Goal: Task Accomplishment & Management: Use online tool/utility

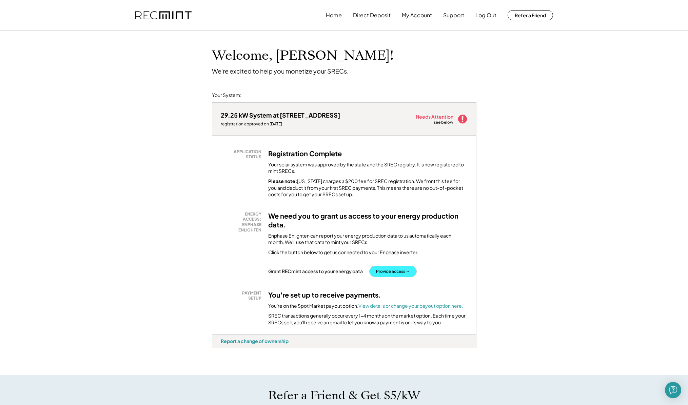
click at [403, 272] on button "Provide access →" at bounding box center [393, 271] width 47 height 11
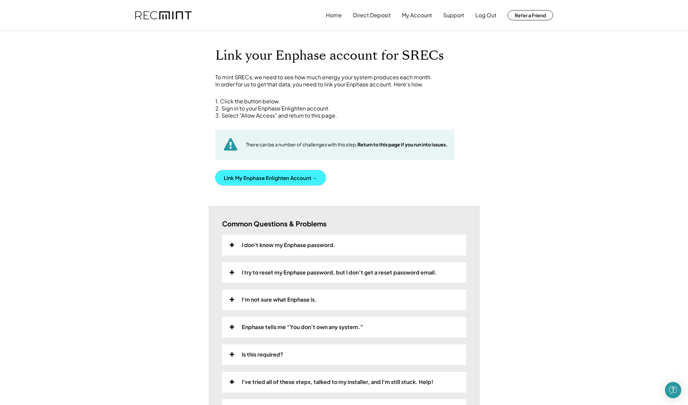
click at [282, 179] on button "Link My Enphase Enlighten Account →" at bounding box center [270, 177] width 111 height 15
